Goal: Check status: Check status

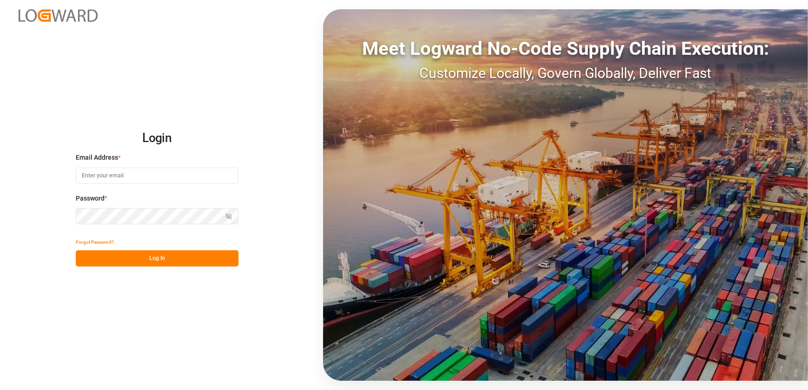
click at [148, 169] on input at bounding box center [157, 176] width 163 height 16
type input "[EMAIL_ADDRESS][DOMAIN_NAME]"
click at [133, 254] on button "Log In" at bounding box center [157, 258] width 163 height 16
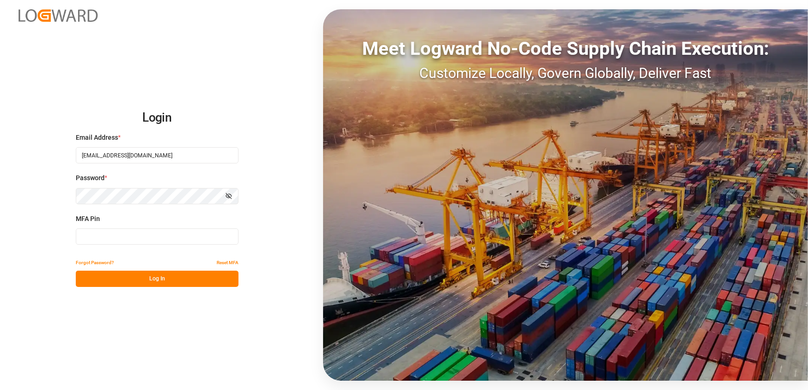
click at [125, 232] on input at bounding box center [157, 237] width 163 height 16
type input "871051"
click at [182, 279] on button "Log In" at bounding box center [157, 279] width 163 height 16
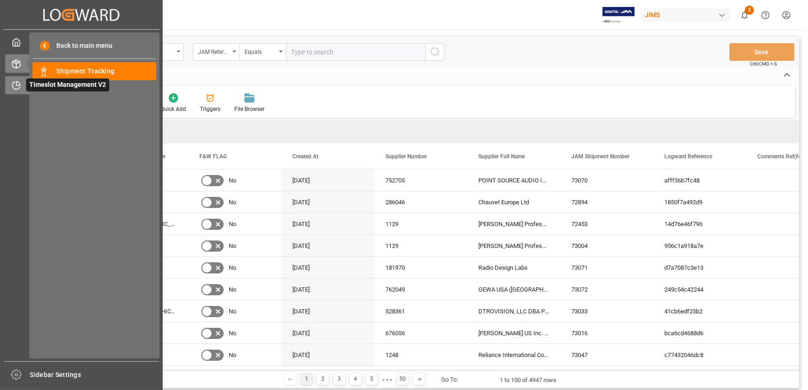
click at [24, 85] on div "Timeslot Management V2 Timeslot Management V2" at bounding box center [81, 85] width 152 height 18
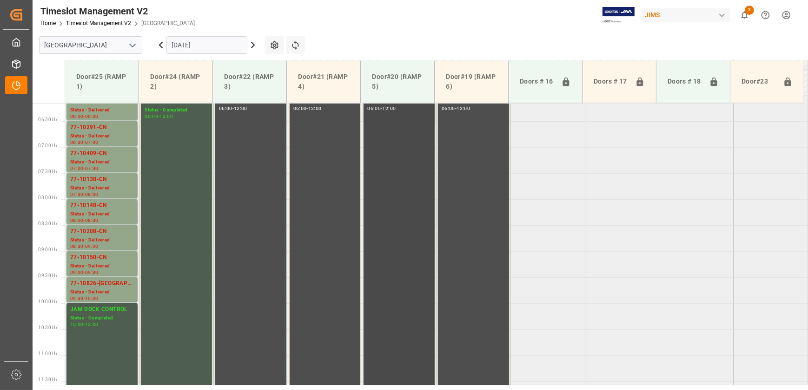
scroll to position [215, 0]
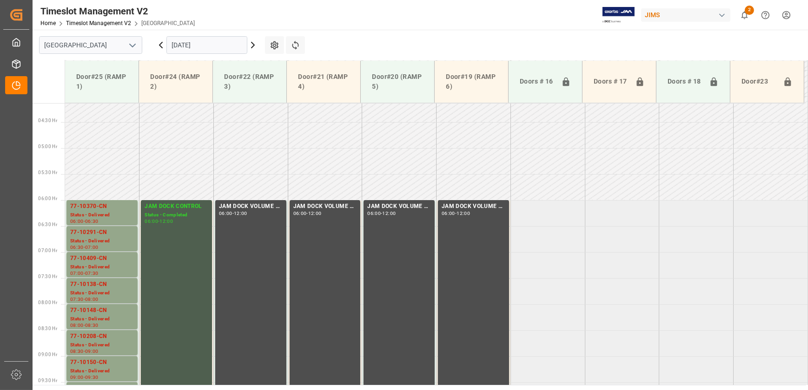
click at [217, 43] on input "[DATE]" at bounding box center [206, 45] width 81 height 18
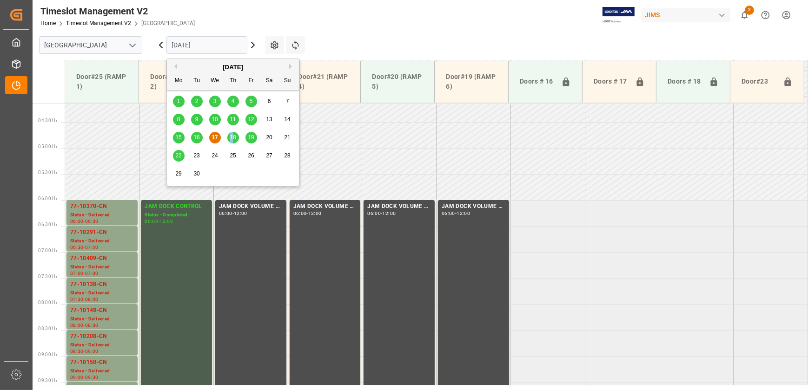
click at [231, 138] on span "18" at bounding box center [233, 137] width 6 height 7
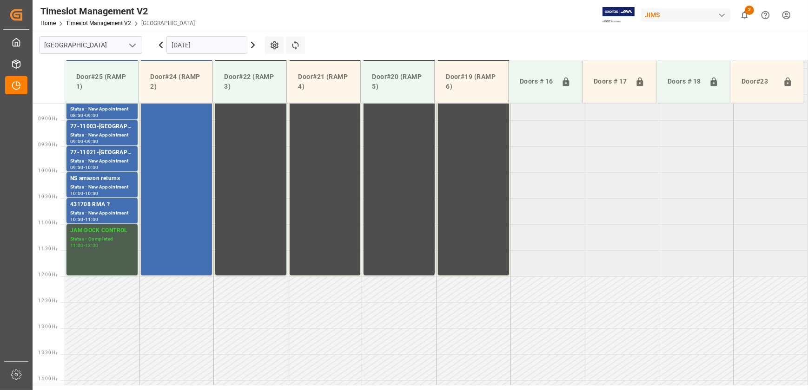
scroll to position [418, 0]
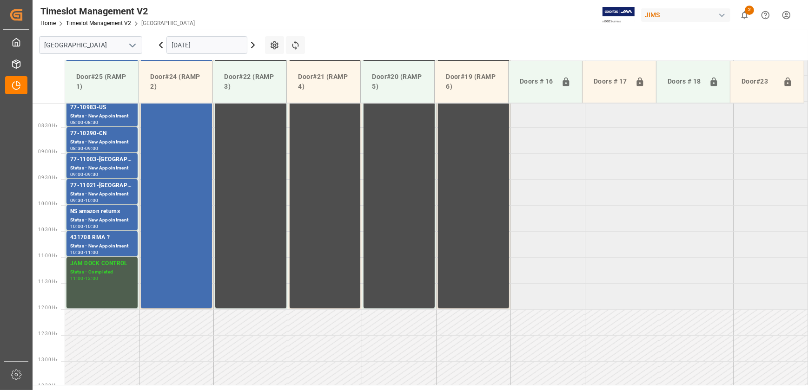
click at [251, 43] on icon at bounding box center [252, 44] width 11 height 11
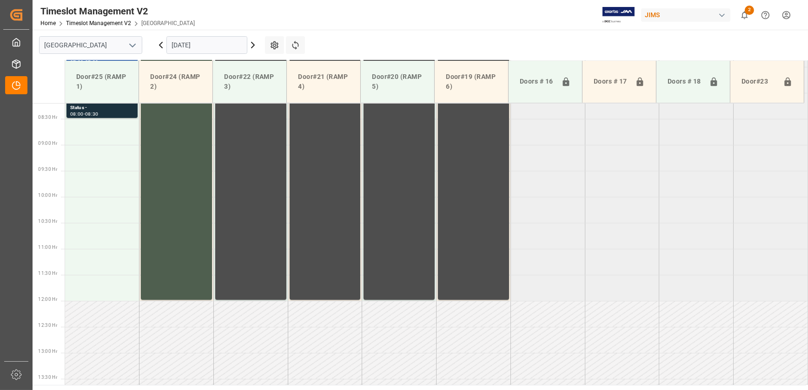
scroll to position [215, 0]
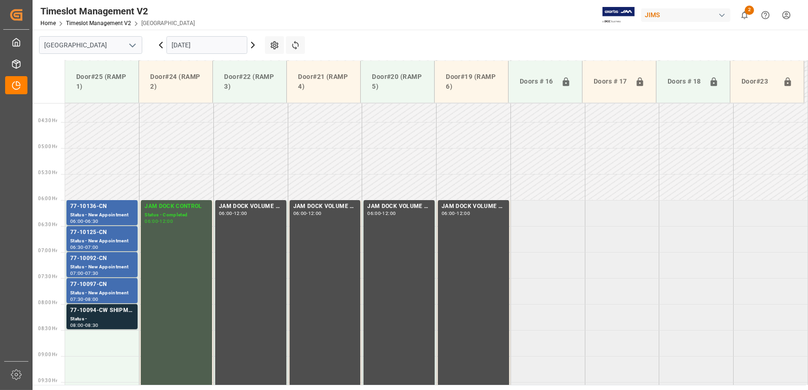
click at [218, 49] on input "[DATE]" at bounding box center [206, 45] width 81 height 18
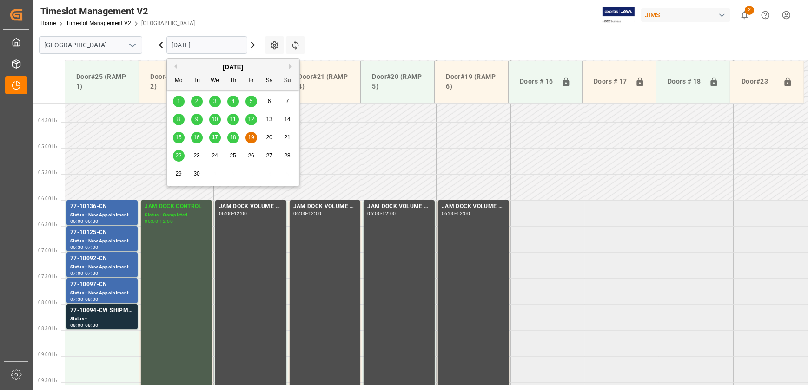
click at [183, 155] on div "22" at bounding box center [179, 156] width 12 height 11
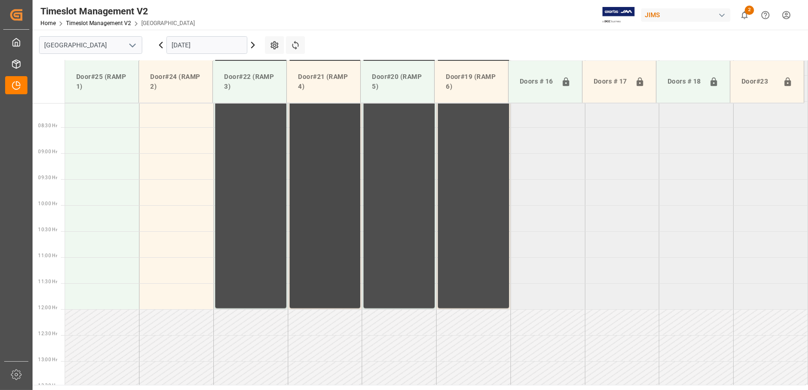
scroll to position [250, 0]
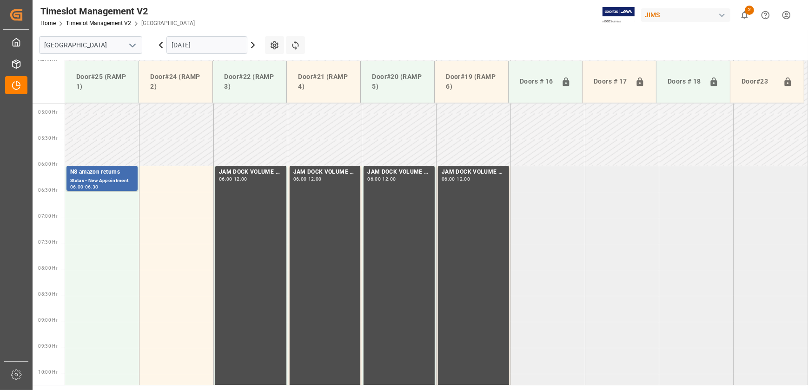
click at [186, 43] on input "[DATE]" at bounding box center [206, 45] width 81 height 18
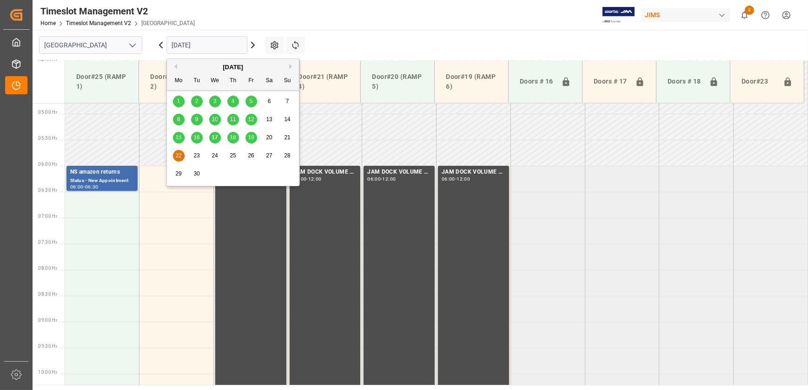
click at [231, 135] on span "18" at bounding box center [233, 137] width 6 height 7
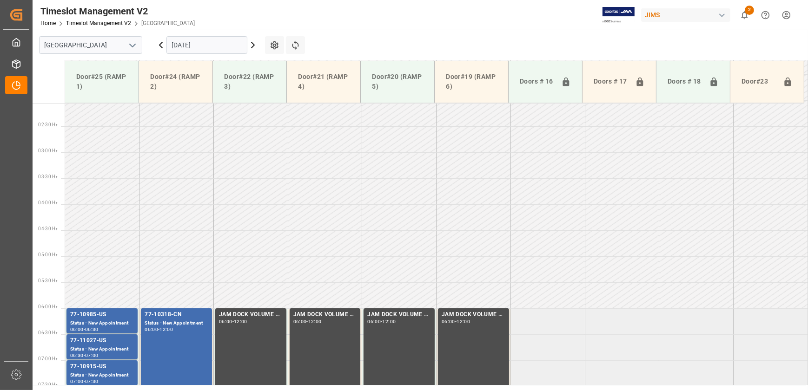
scroll to position [107, 0]
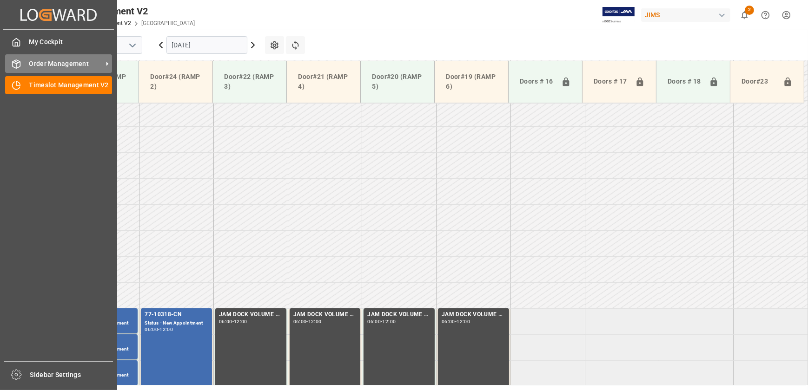
click at [17, 60] on icon at bounding box center [17, 64] width 8 height 8
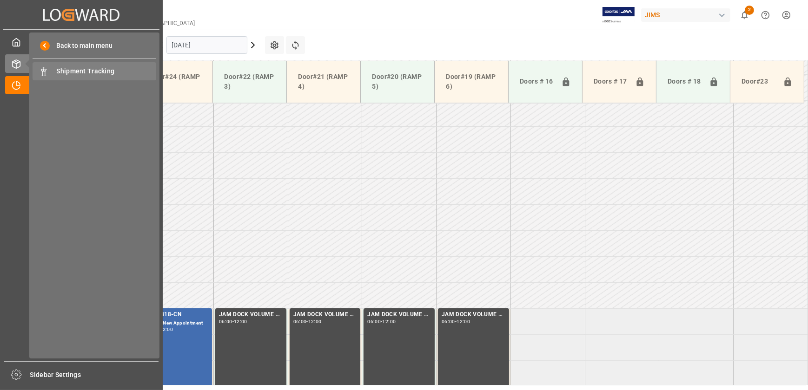
click at [80, 66] on span "Shipment Tracking" at bounding box center [107, 71] width 100 height 10
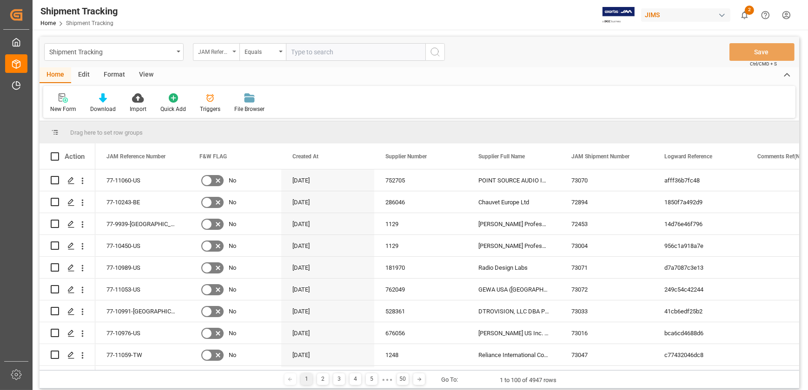
click at [233, 51] on icon "open menu" at bounding box center [234, 52] width 4 height 2
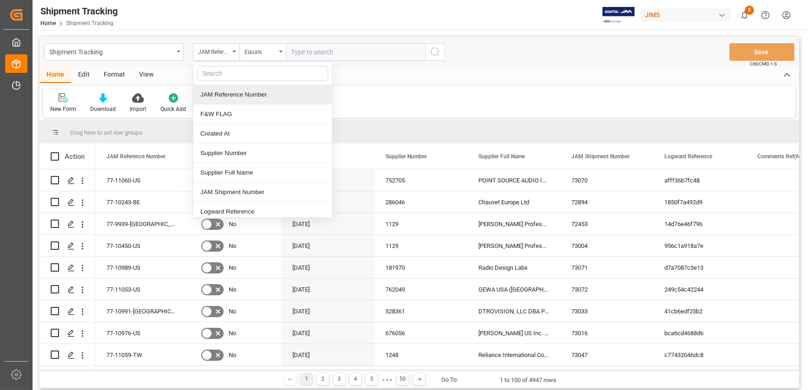
click at [311, 51] on input "text" at bounding box center [355, 52] width 139 height 18
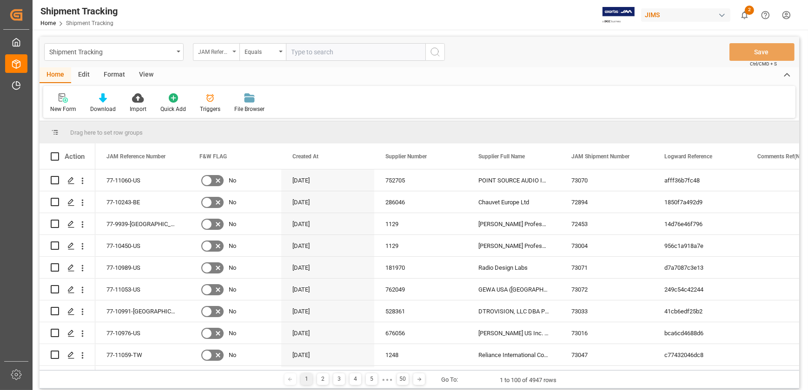
click at [223, 54] on div "JAM Reference Number" at bounding box center [214, 51] width 32 height 11
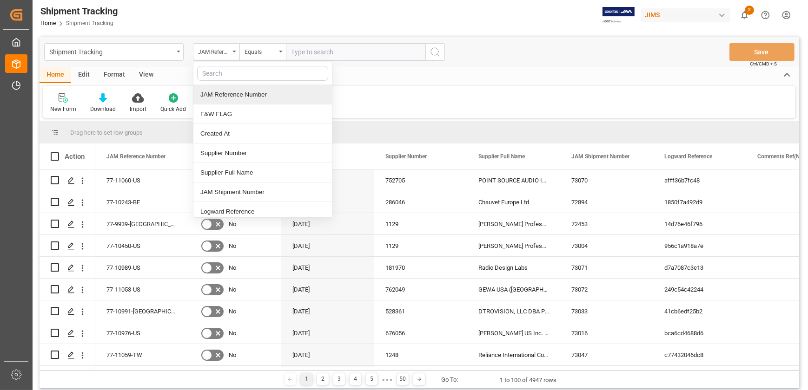
click at [246, 73] on input "text" at bounding box center [262, 73] width 131 height 15
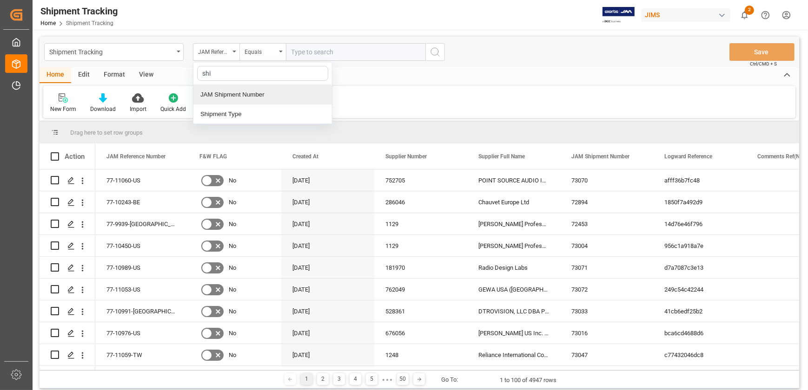
type input "ship"
drag, startPoint x: 220, startPoint y: 111, endPoint x: 235, endPoint y: 98, distance: 19.7
click at [235, 98] on div "ship JAM Shipment Number Shipment Type" at bounding box center [262, 93] width 139 height 63
click at [235, 98] on div "JAM Shipment Number" at bounding box center [262, 95] width 138 height 20
click at [261, 51] on div "Equals" at bounding box center [260, 51] width 32 height 11
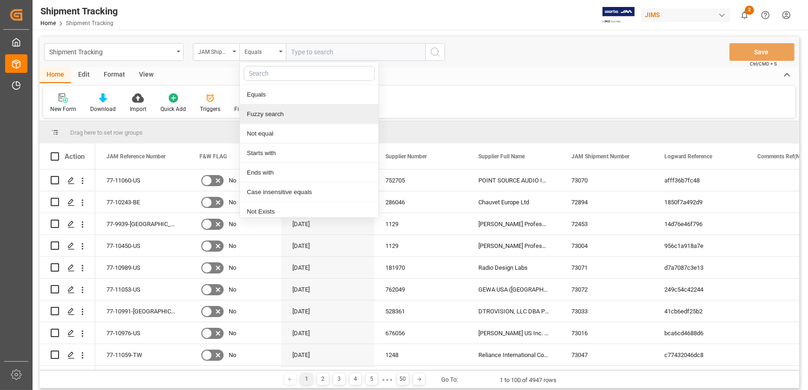
click at [269, 116] on div "Fuzzy search" at bounding box center [309, 115] width 138 height 20
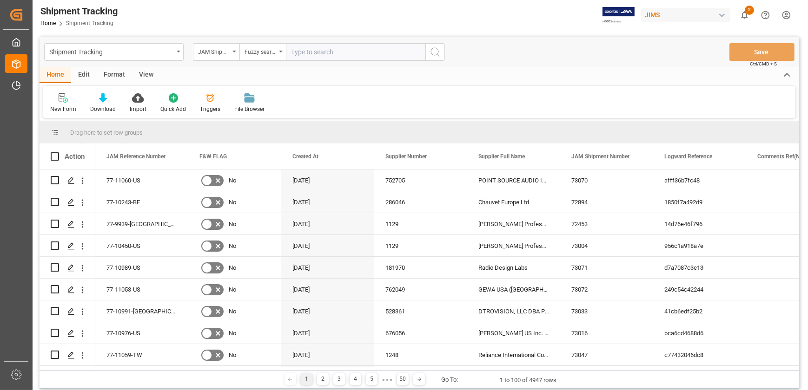
click at [376, 53] on input "text" at bounding box center [355, 52] width 139 height 18
paste input "73067"
type input "73067"
click at [434, 53] on icon "search button" at bounding box center [434, 51] width 11 height 11
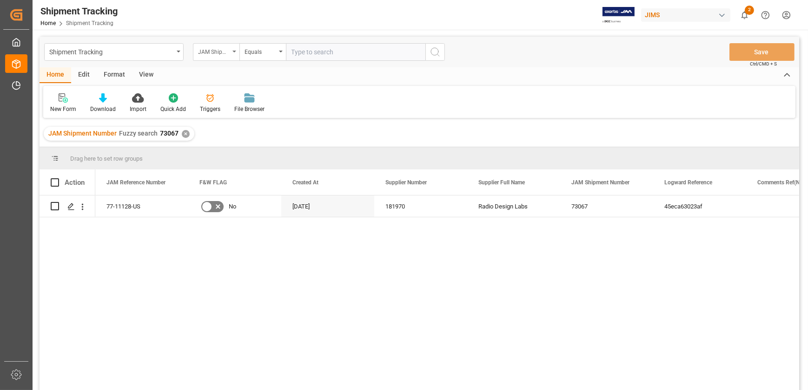
click at [219, 56] on div "JAM Shipment Number" at bounding box center [216, 52] width 46 height 18
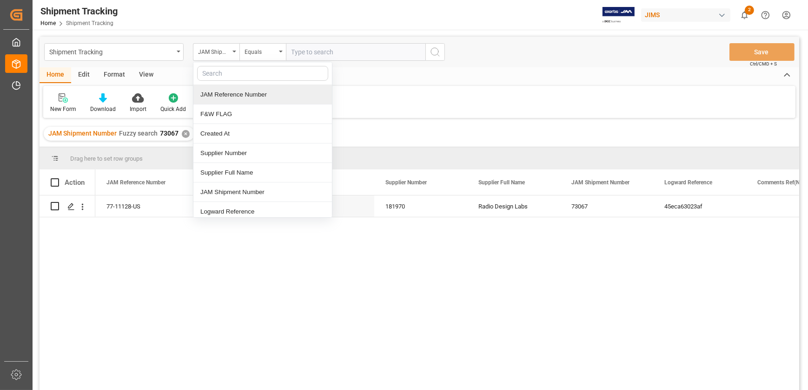
click at [224, 78] on input "text" at bounding box center [262, 73] width 131 height 15
type input "po"
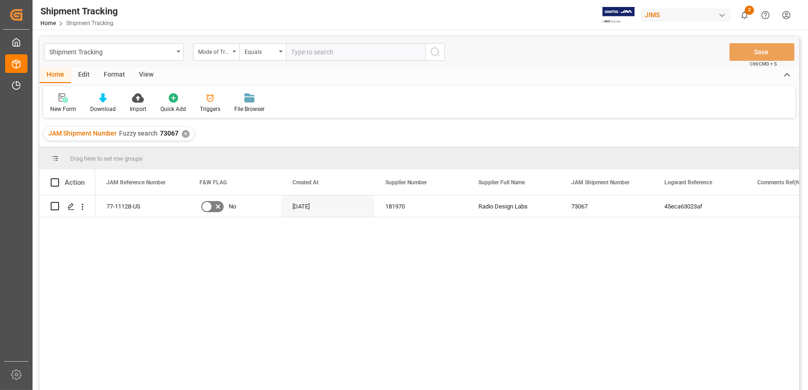
click at [183, 131] on div "✕" at bounding box center [186, 134] width 8 height 8
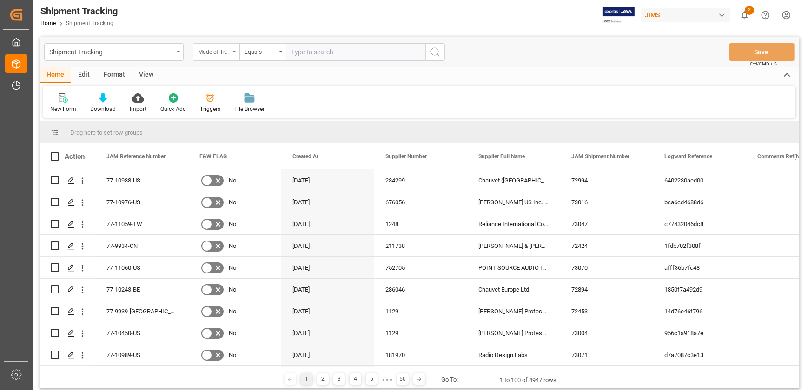
click at [230, 51] on div "Mode of Transport" at bounding box center [216, 52] width 46 height 18
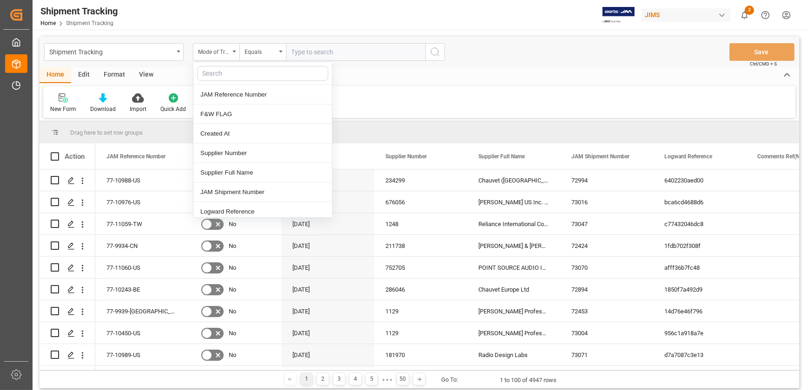
click at [328, 51] on input "text" at bounding box center [355, 52] width 139 height 18
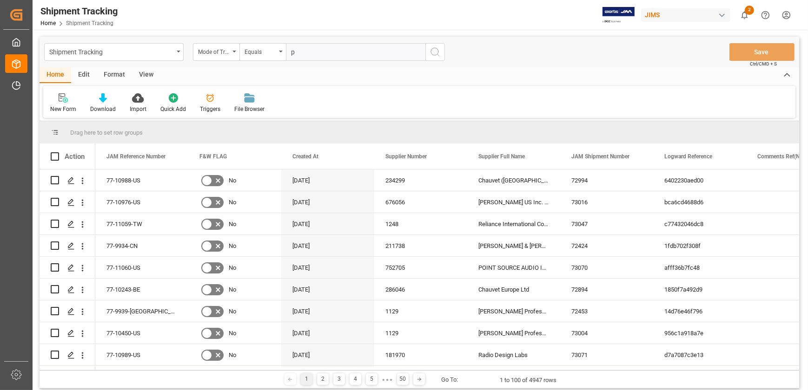
type input "po"
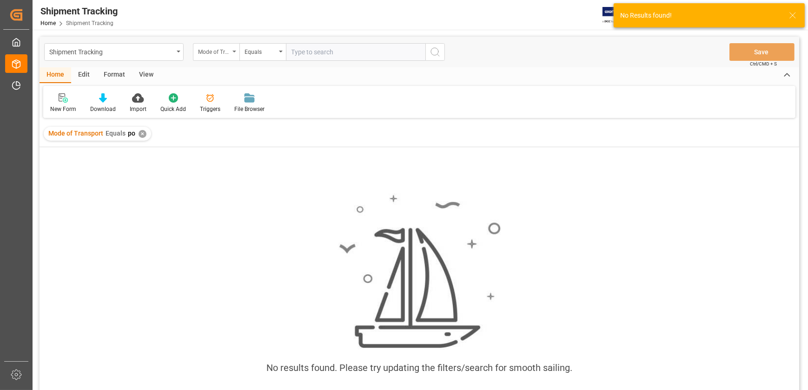
click at [231, 53] on div "Mode of Transport" at bounding box center [216, 52] width 46 height 18
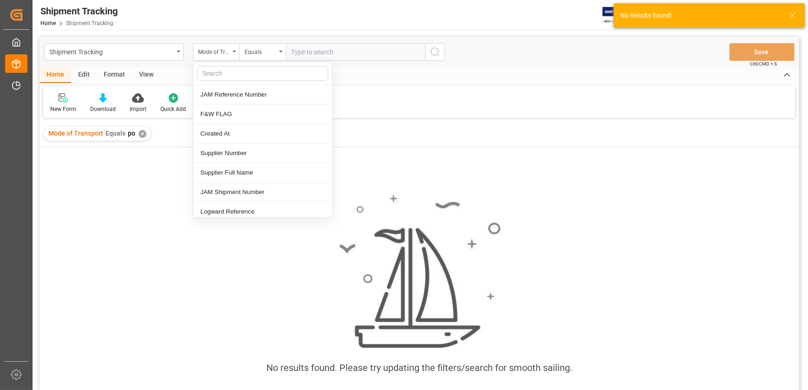
click at [144, 135] on div "Mode of Transport Equals po ✕" at bounding box center [97, 134] width 107 height 14
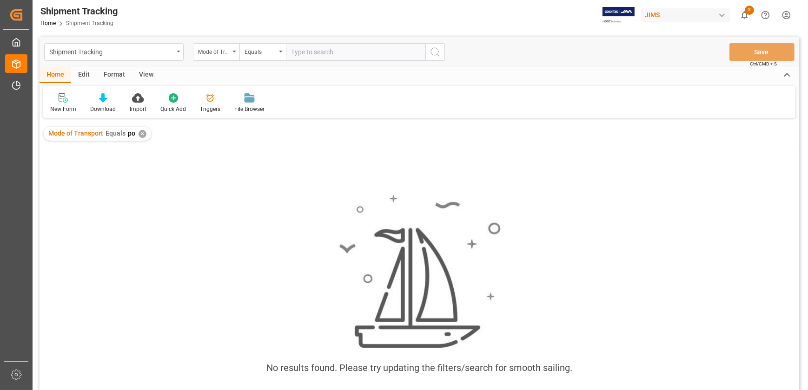
click at [138, 135] on div "✕" at bounding box center [142, 134] width 8 height 8
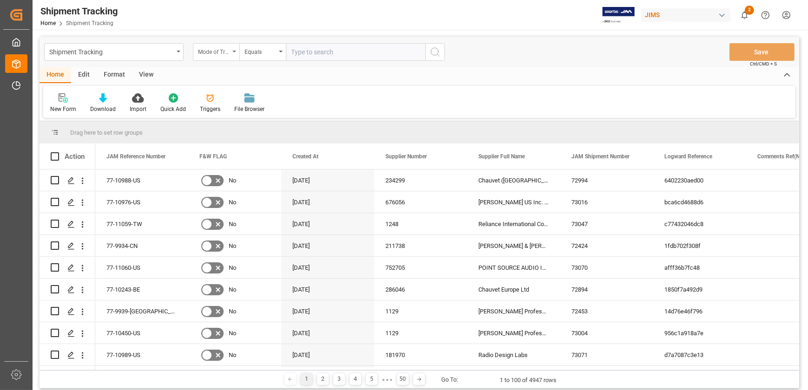
click at [234, 54] on div "Mode of Transport" at bounding box center [216, 52] width 46 height 18
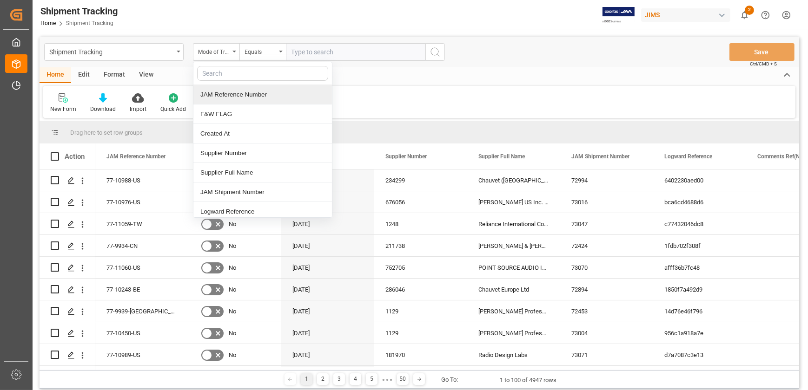
click at [242, 73] on input "text" at bounding box center [262, 73] width 131 height 15
type input "po"
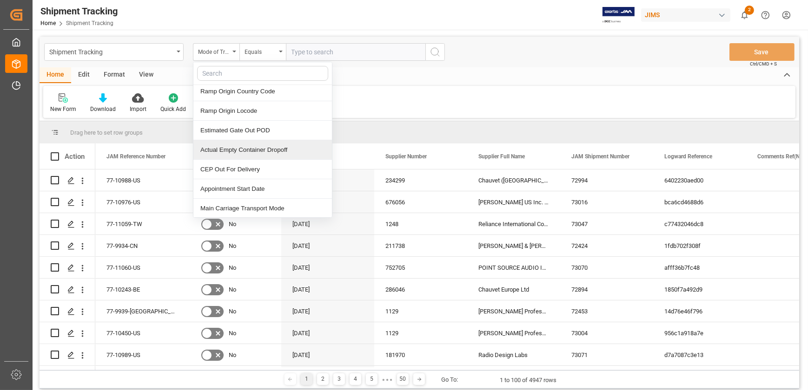
click at [506, 83] on div "Home Edit Format View" at bounding box center [418, 75] width 759 height 16
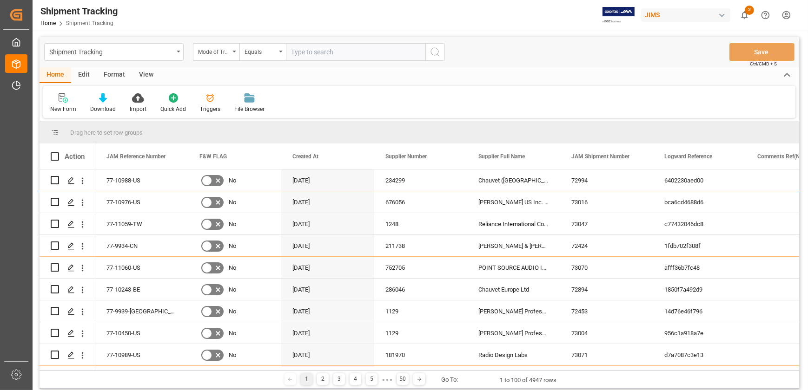
drag, startPoint x: 336, startPoint y: 93, endPoint x: 342, endPoint y: 91, distance: 6.3
click at [342, 91] on div "New Form Download Import Quick Add Triggers File Browser" at bounding box center [419, 102] width 752 height 32
